Goal: Task Accomplishment & Management: Use online tool/utility

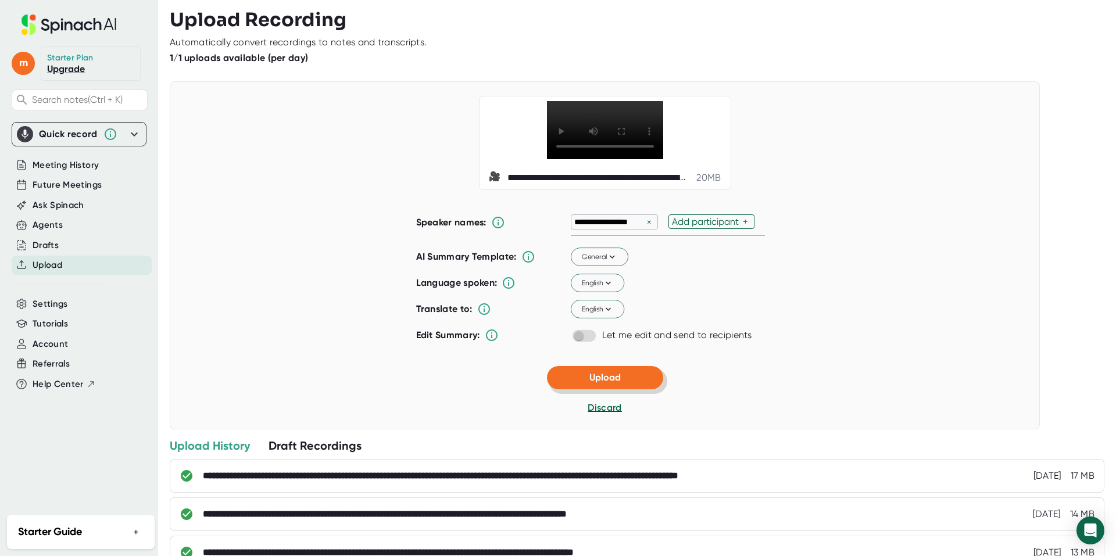
click at [600, 383] on span "Upload" at bounding box center [604, 377] width 31 height 11
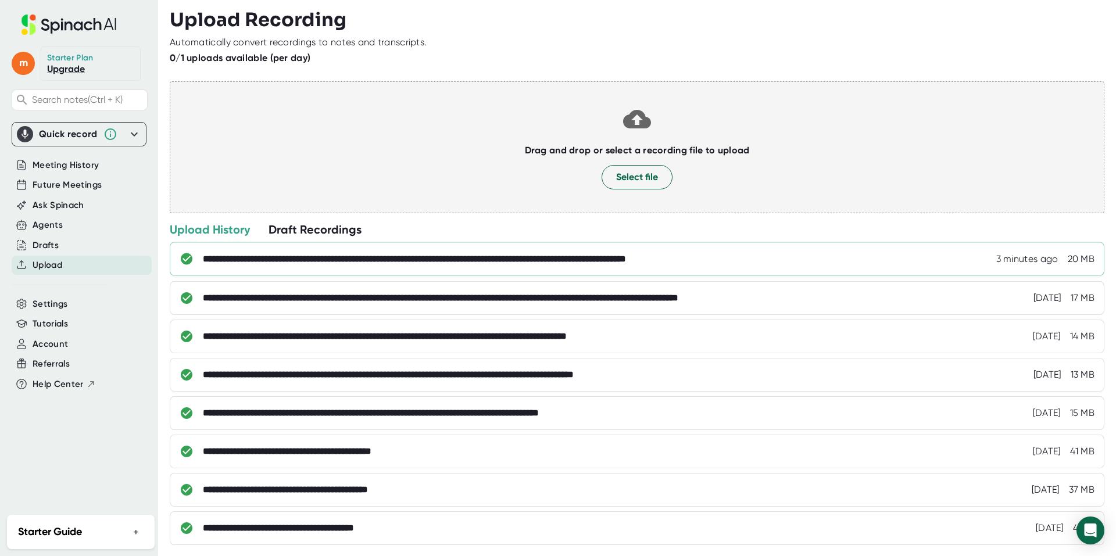
click at [481, 256] on div "**********" at bounding box center [479, 259] width 553 height 12
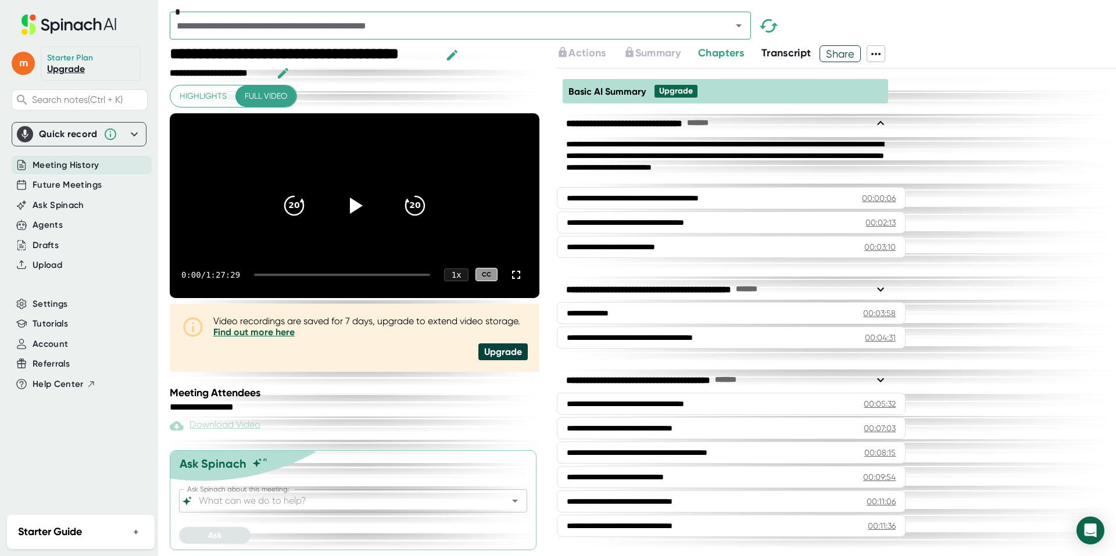
click at [712, 53] on span "Chapters" at bounding box center [721, 52] width 46 height 13
click at [721, 55] on span "Chapters" at bounding box center [721, 52] width 46 height 13
click at [776, 54] on span "Transcript" at bounding box center [786, 52] width 50 height 13
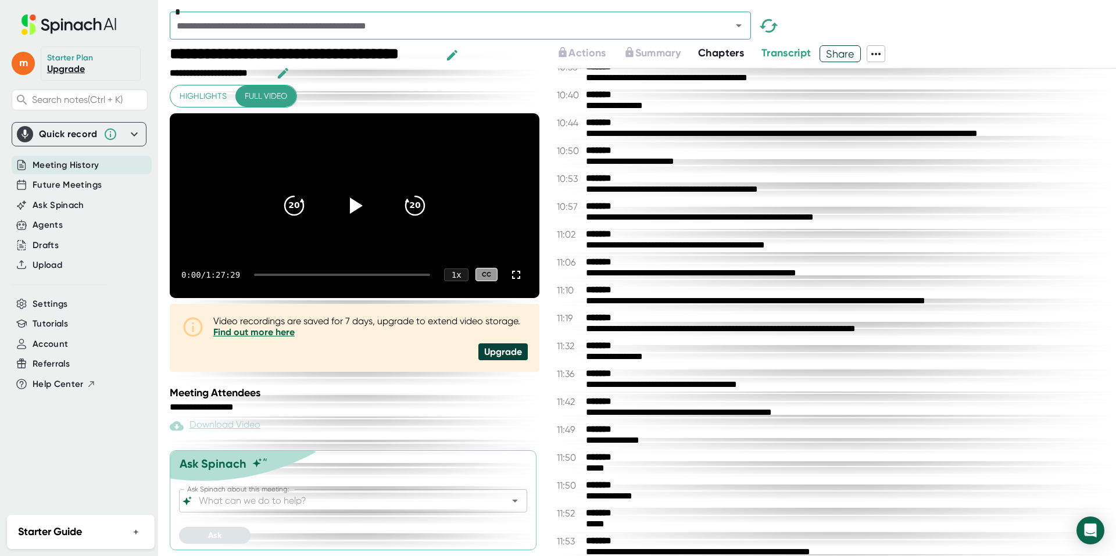
scroll to position [4300, 0]
